Goal: Task Accomplishment & Management: Use online tool/utility

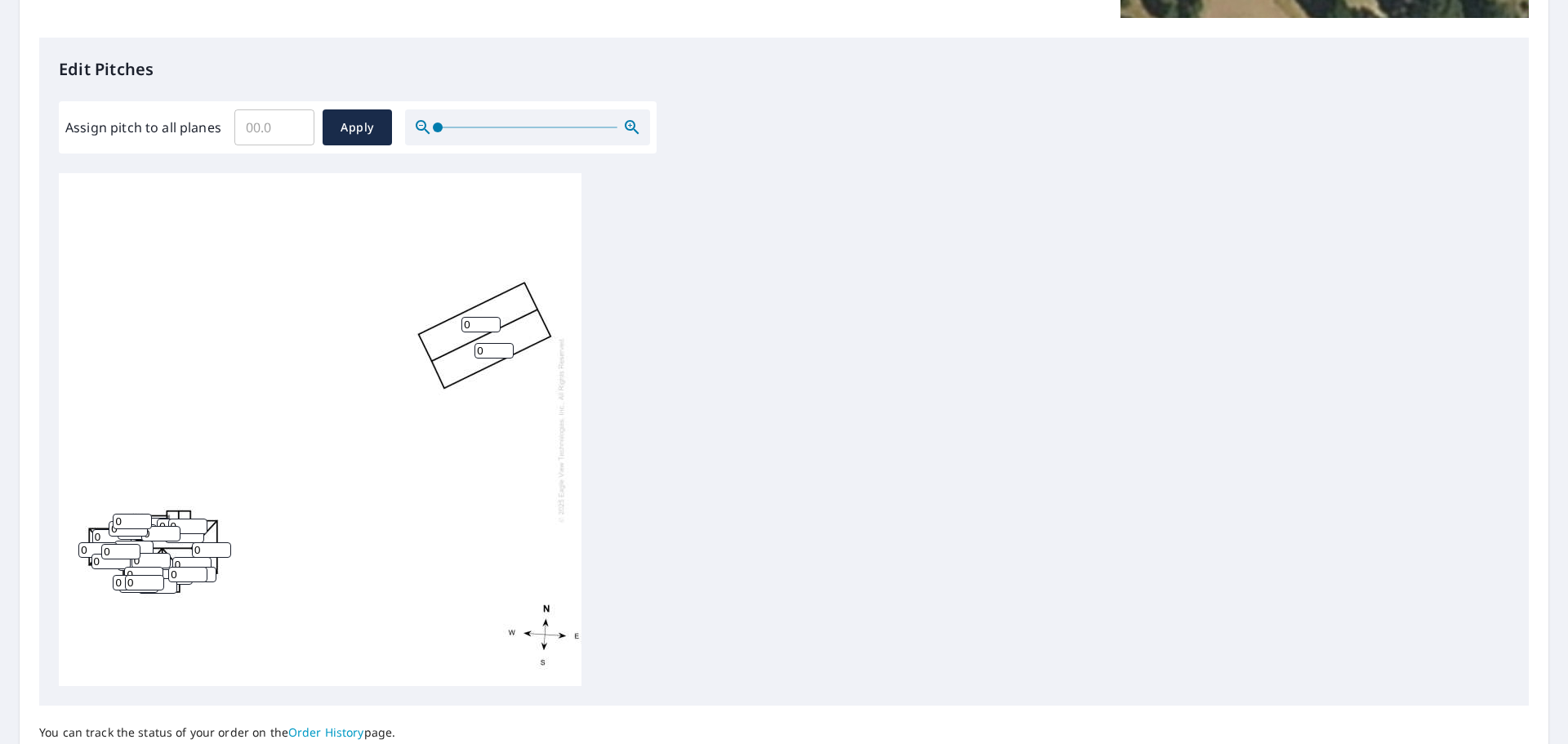
scroll to position [409, 0]
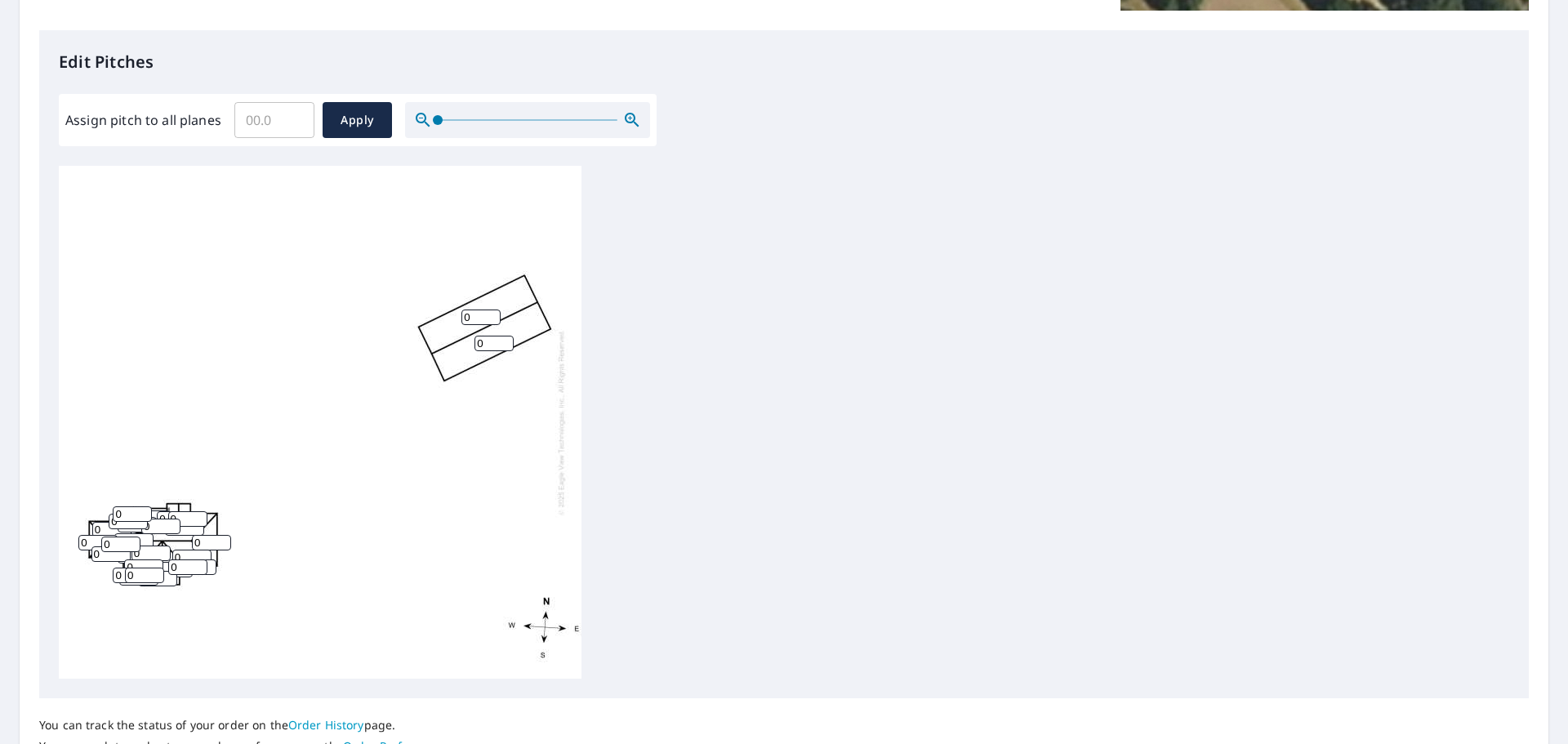
click at [284, 120] on input "Assign pitch to all planes" at bounding box center [275, 121] width 80 height 46
type input "6"
drag, startPoint x: 347, startPoint y: 108, endPoint x: 358, endPoint y: 115, distance: 13.0
click at [351, 112] on button "Apply" at bounding box center [357, 121] width 70 height 36
type input "6"
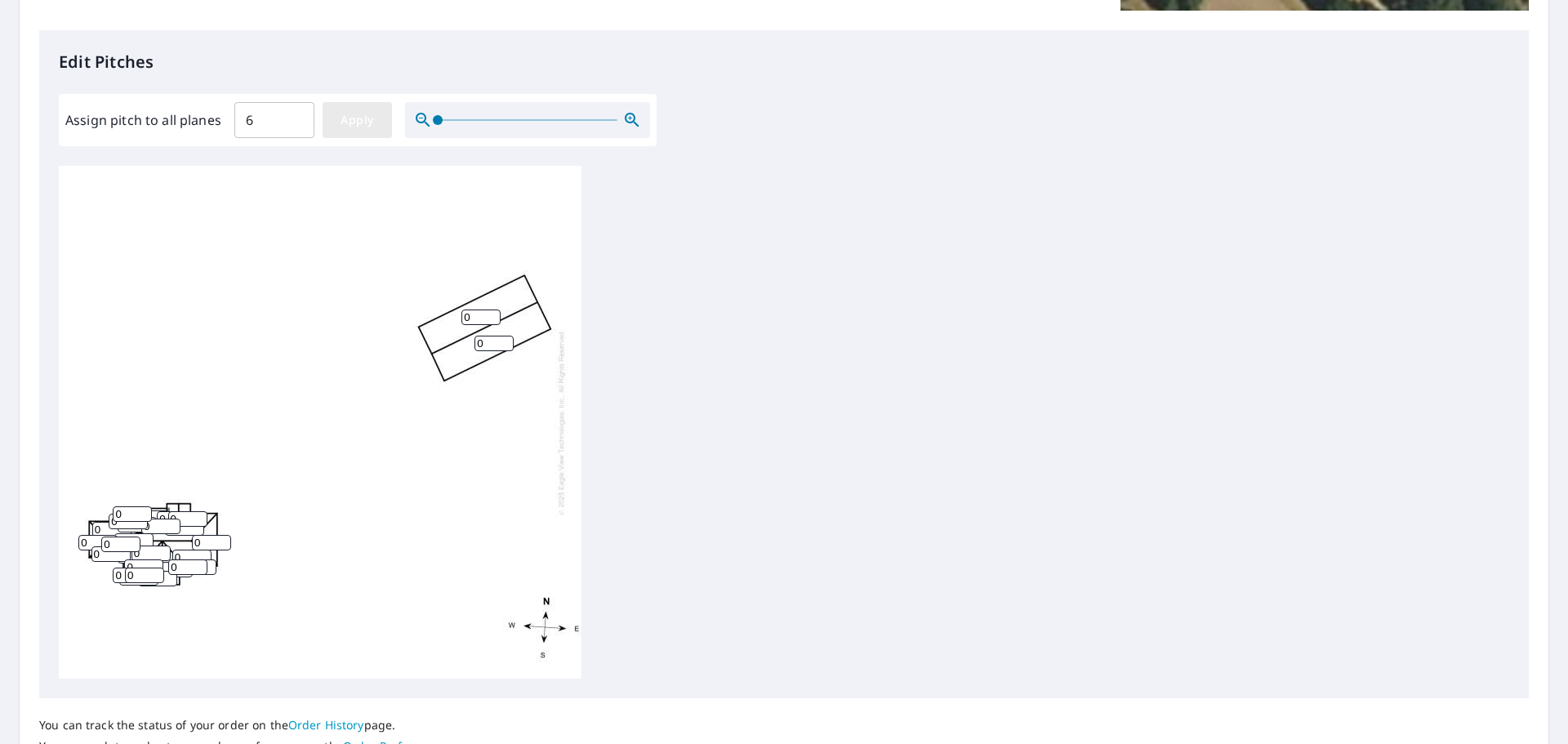
type input "6"
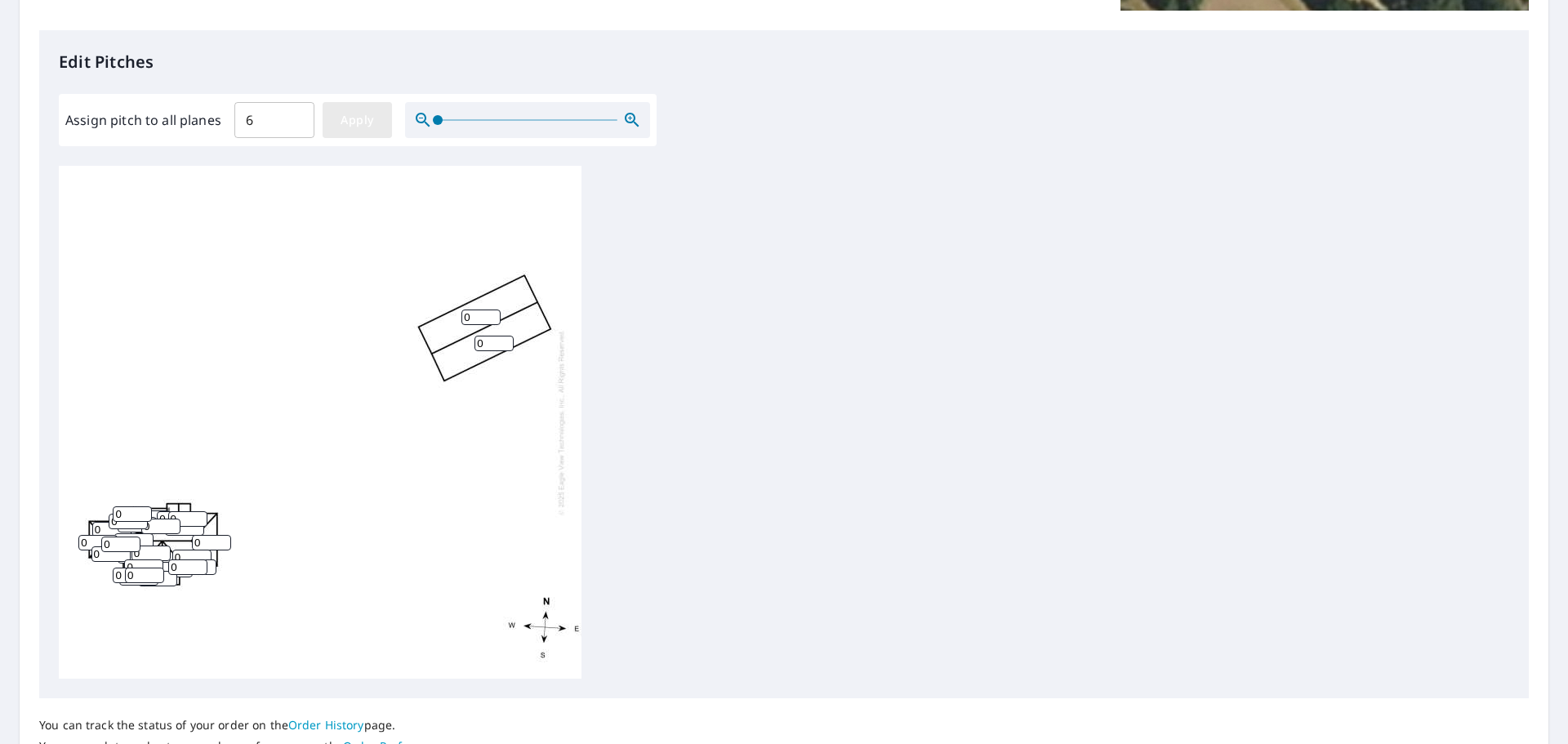
type input "6"
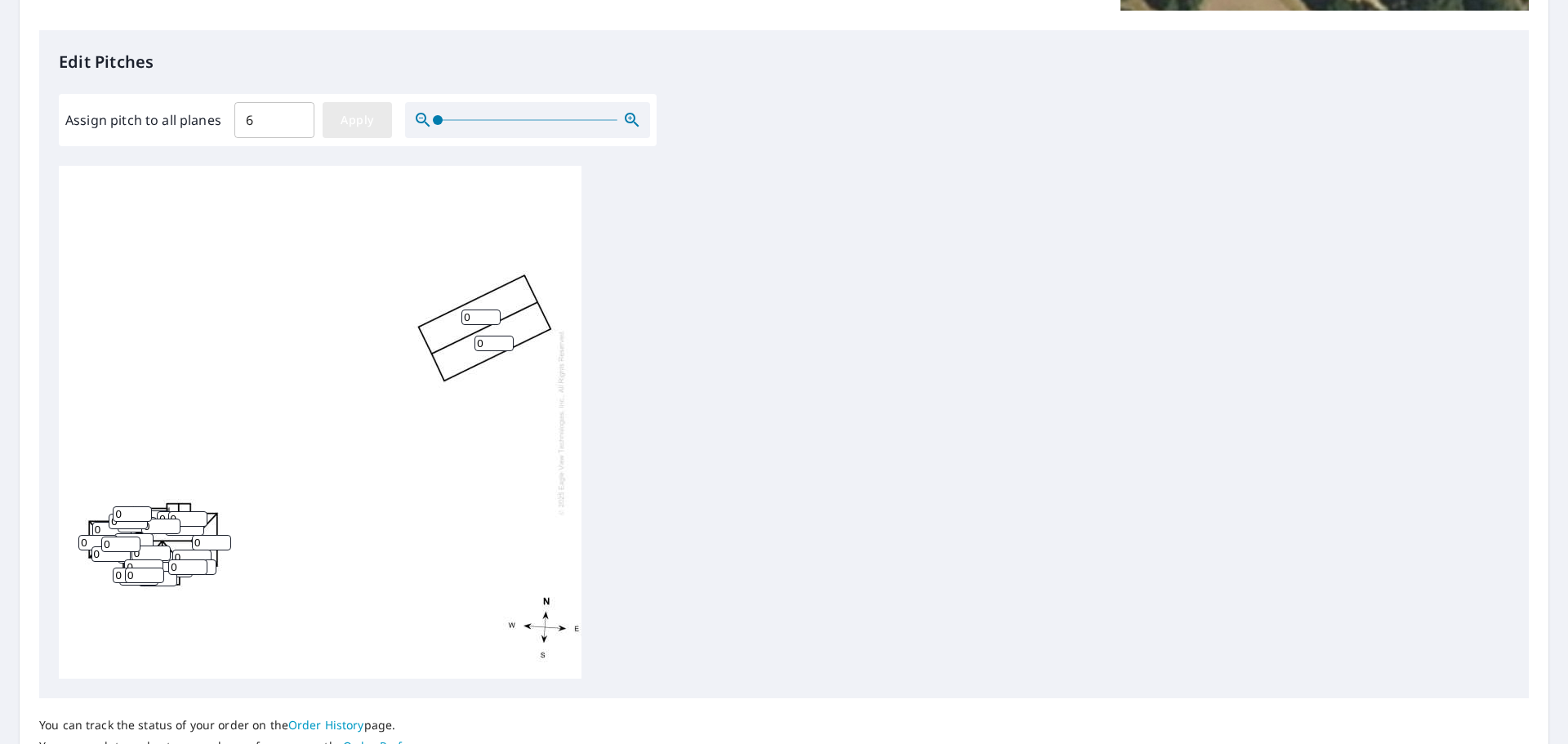
type input "6"
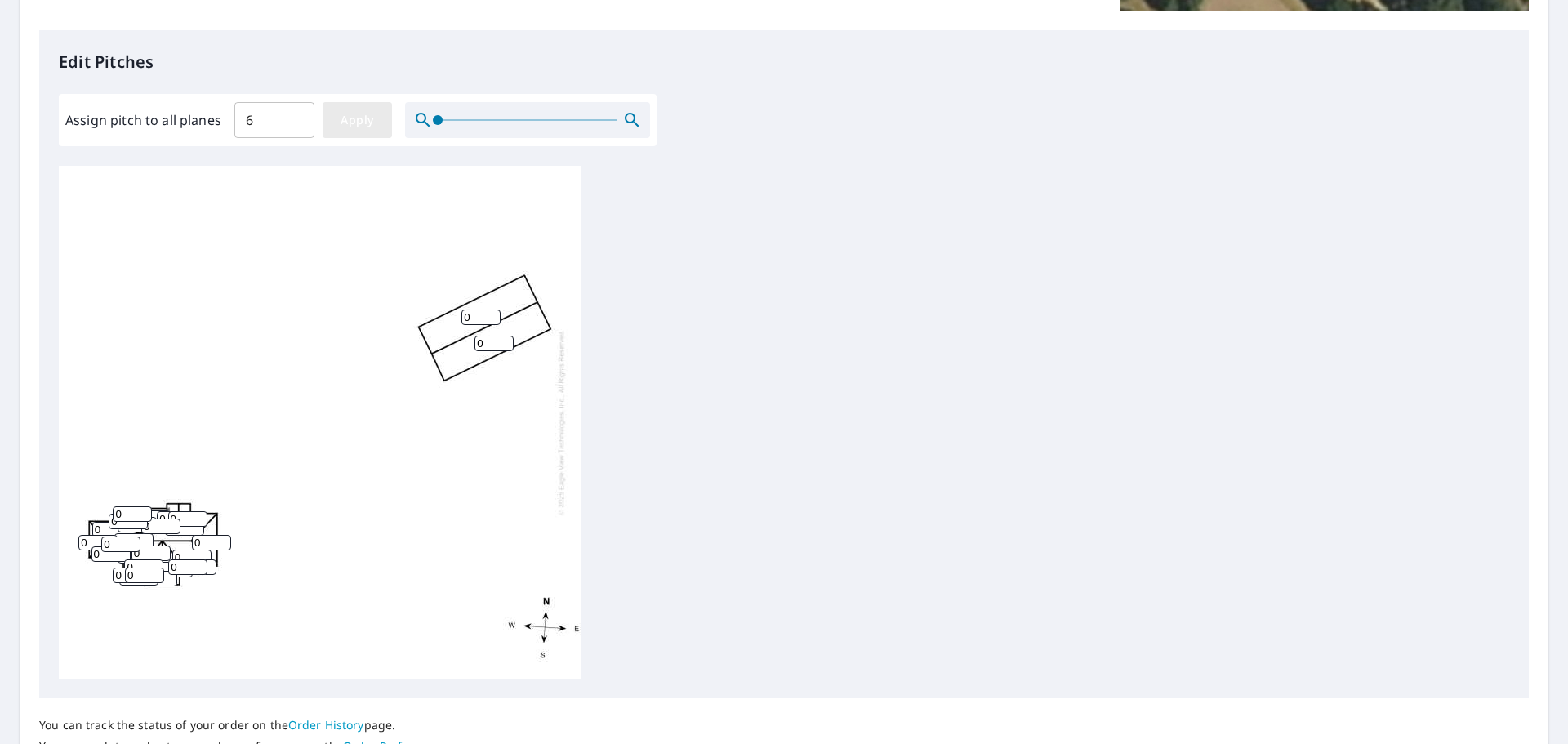
type input "6"
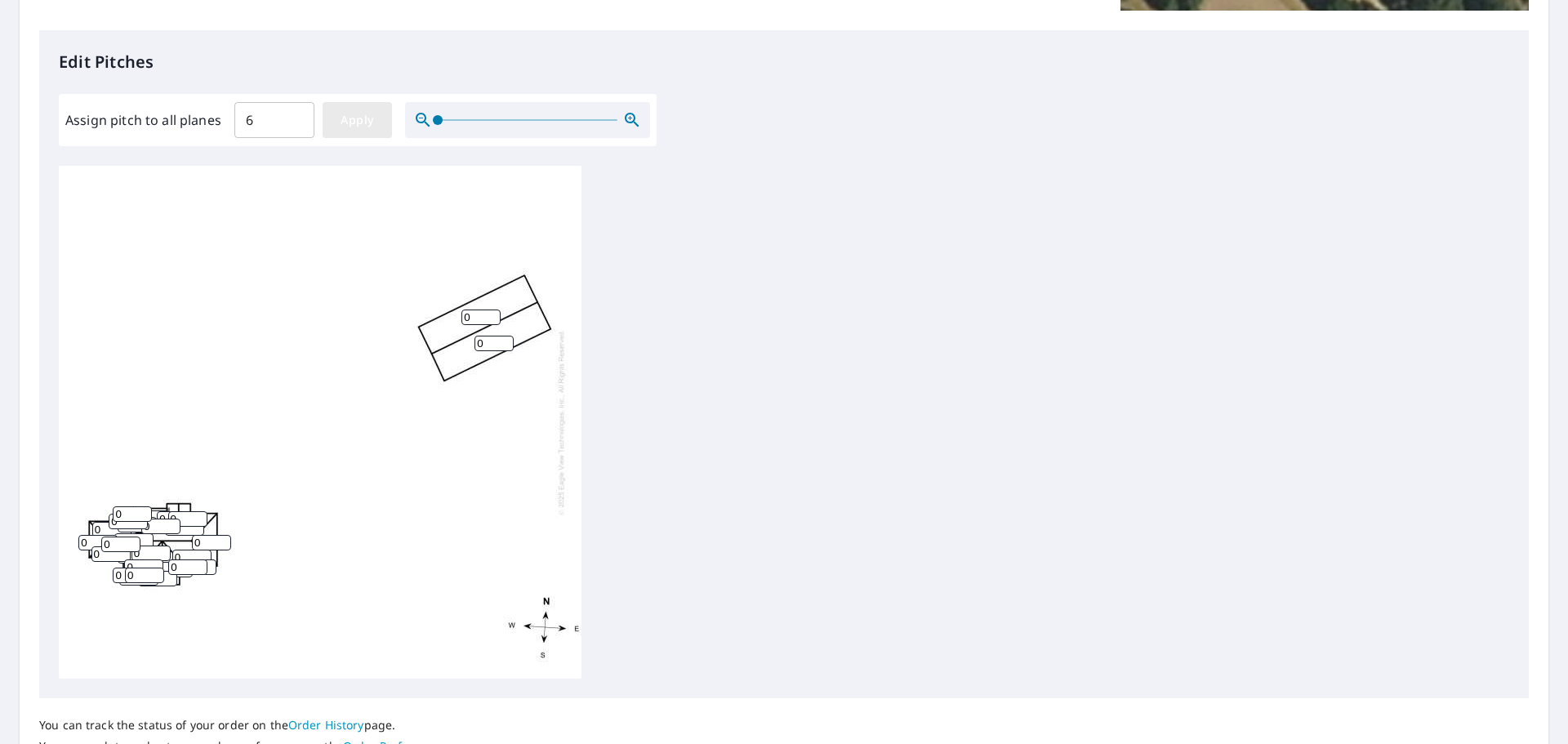
type input "6"
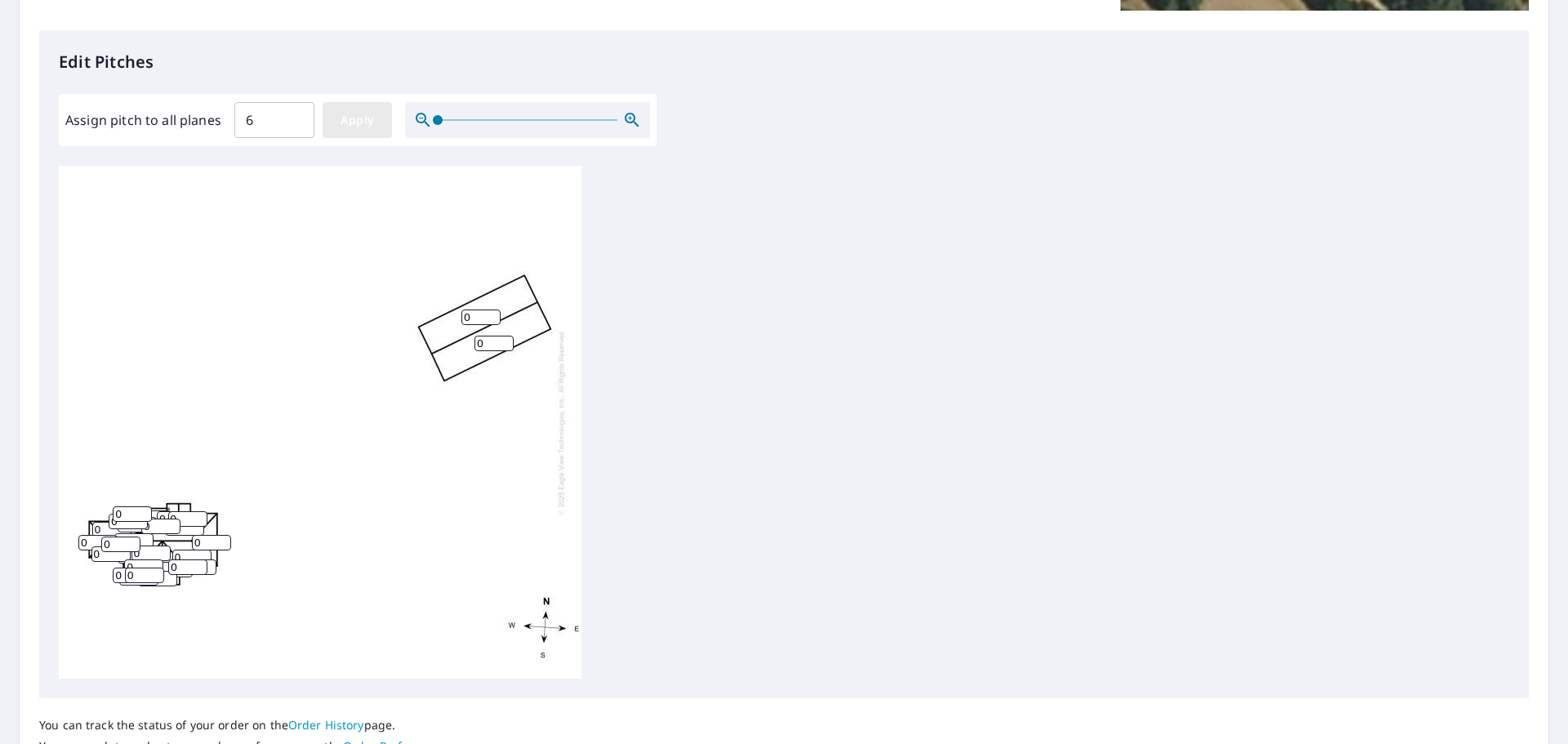
type input "6"
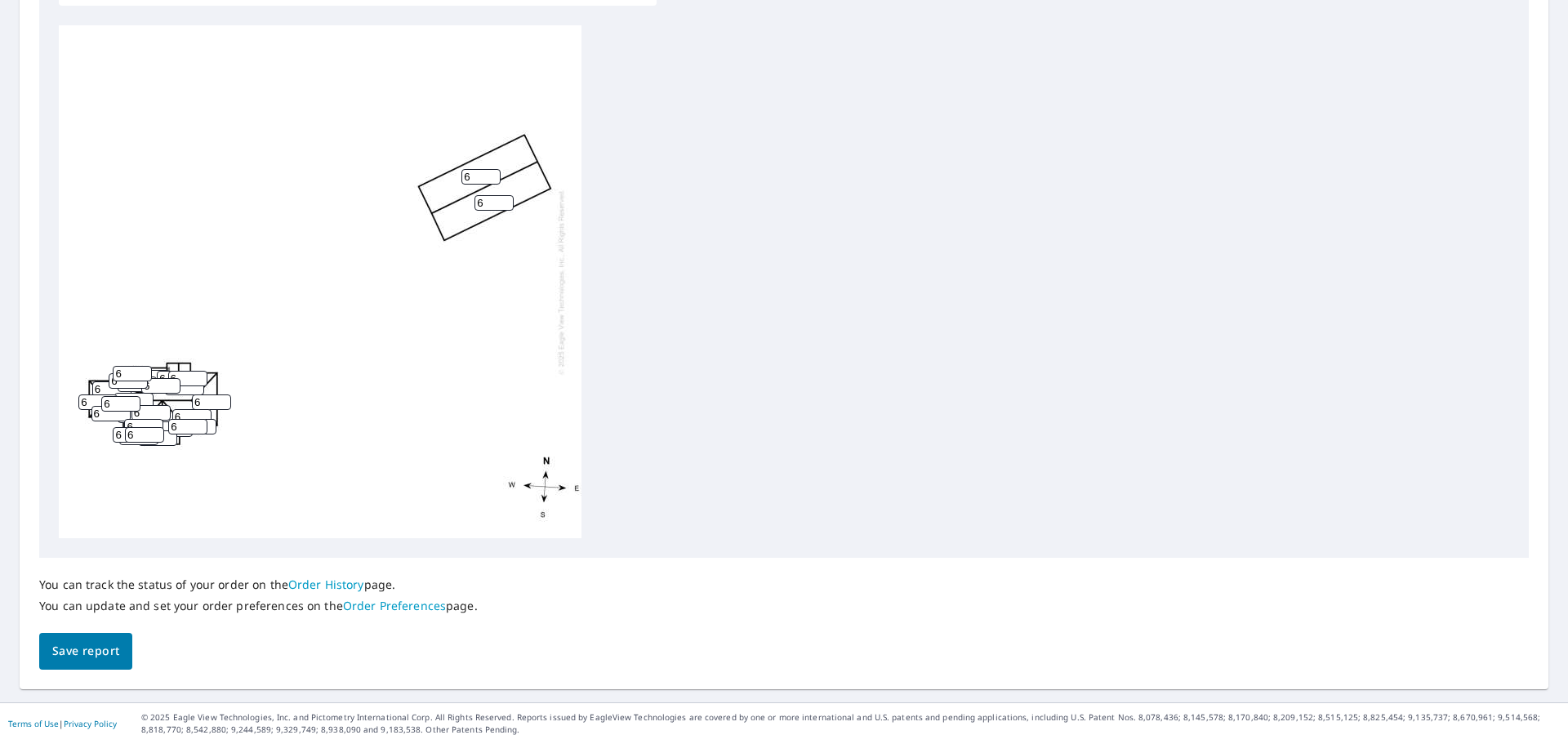
click at [87, 654] on span "Save report" at bounding box center [86, 651] width 67 height 21
